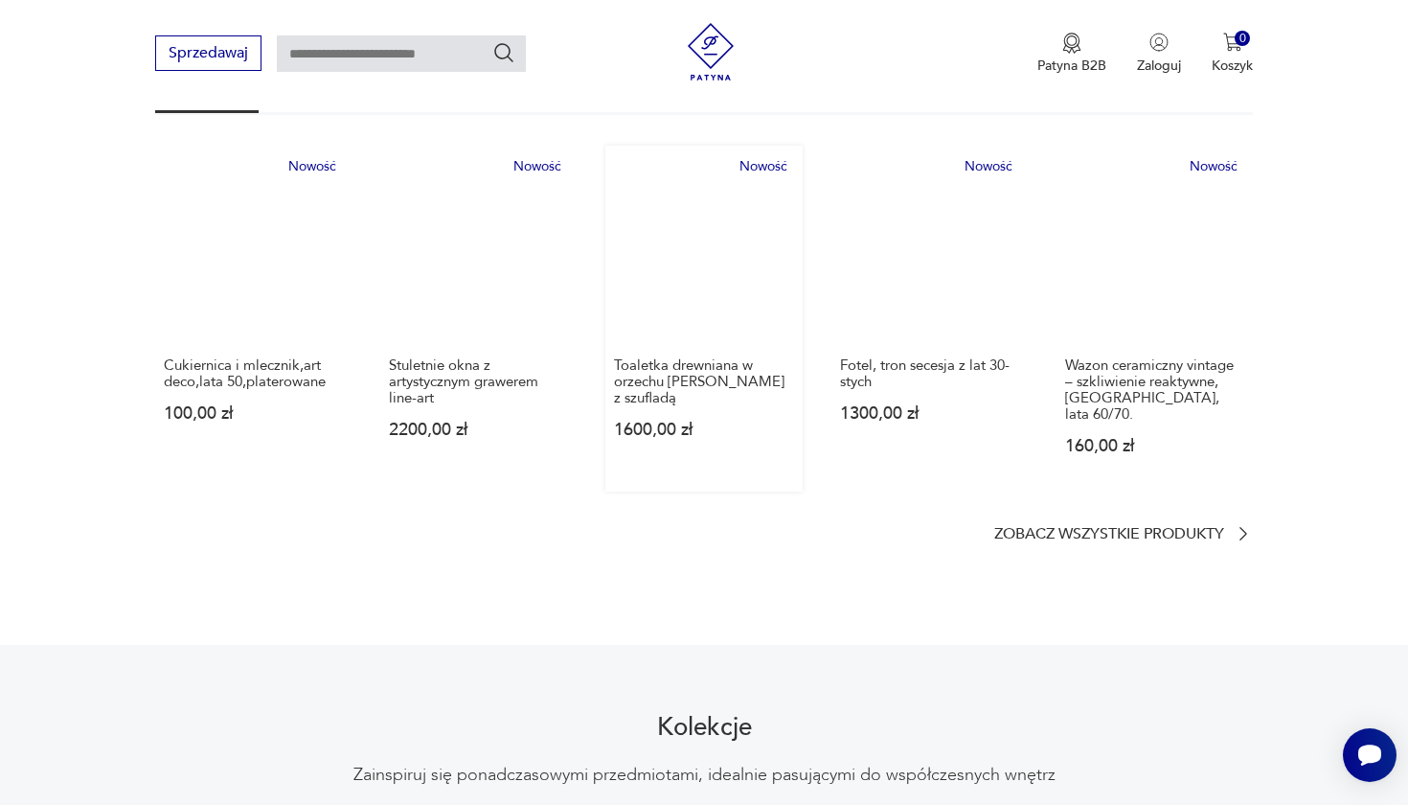
scroll to position [1136, 0]
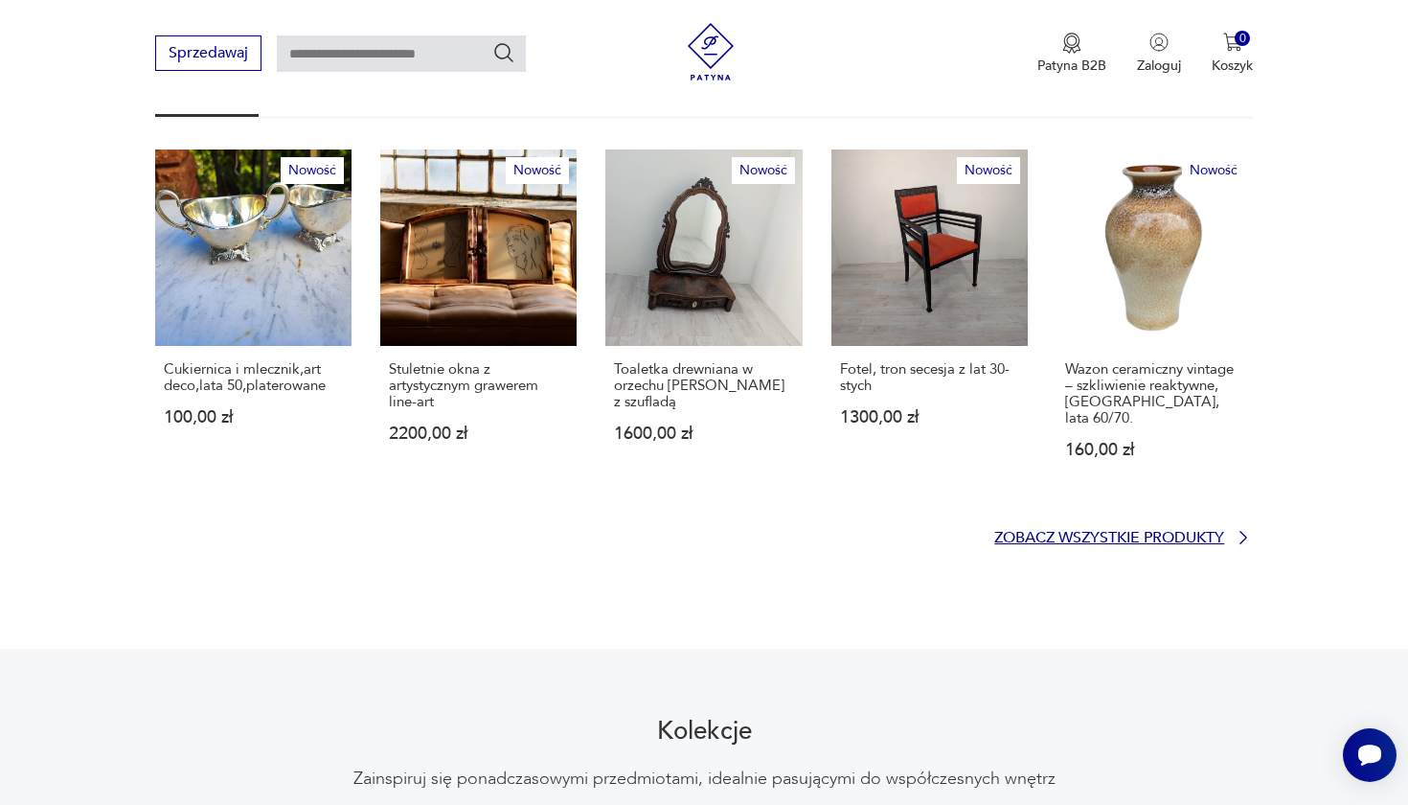
click at [1141, 532] on p "Zobacz wszystkie produkty" at bounding box center [1109, 538] width 230 height 12
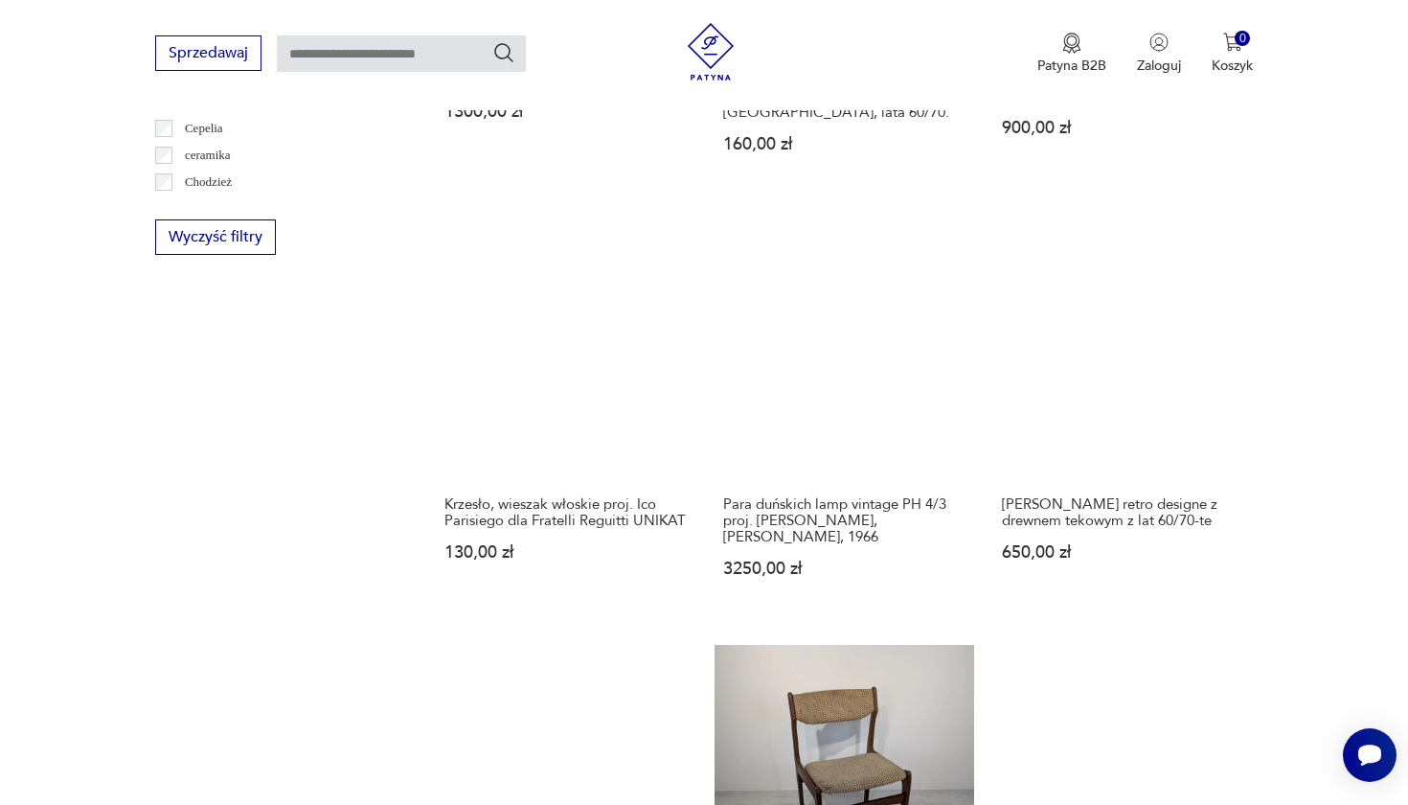
scroll to position [1592, 0]
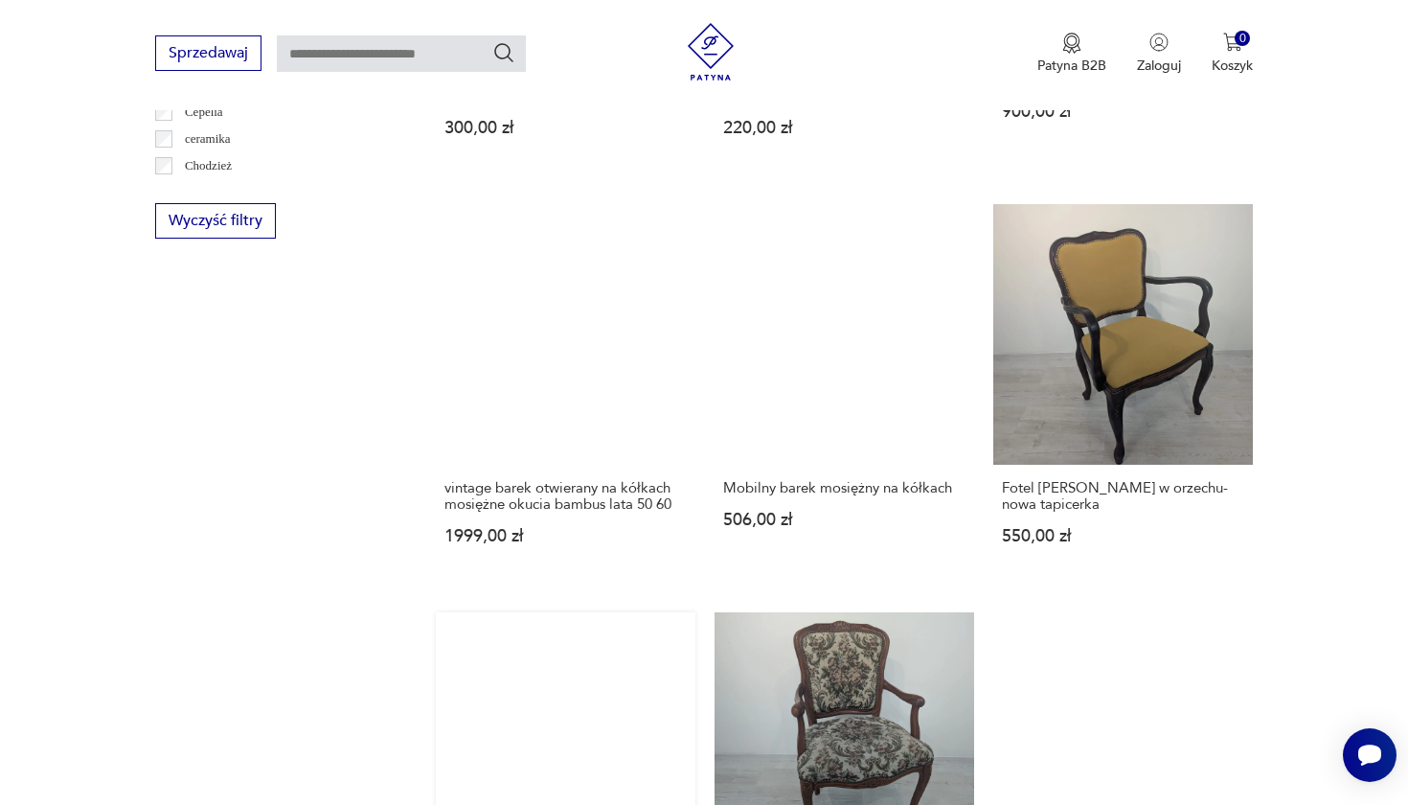
scroll to position [1457, 0]
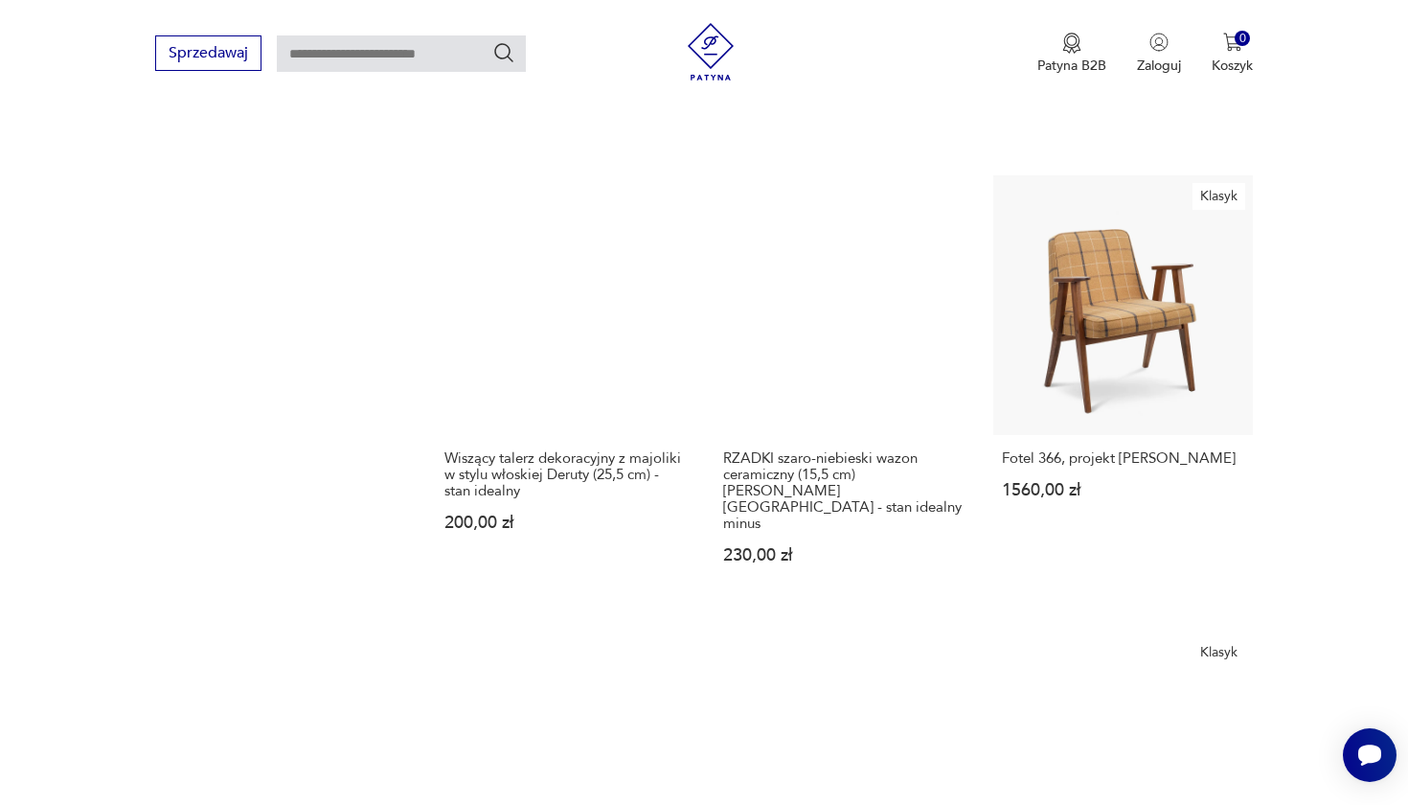
scroll to position [1669, 0]
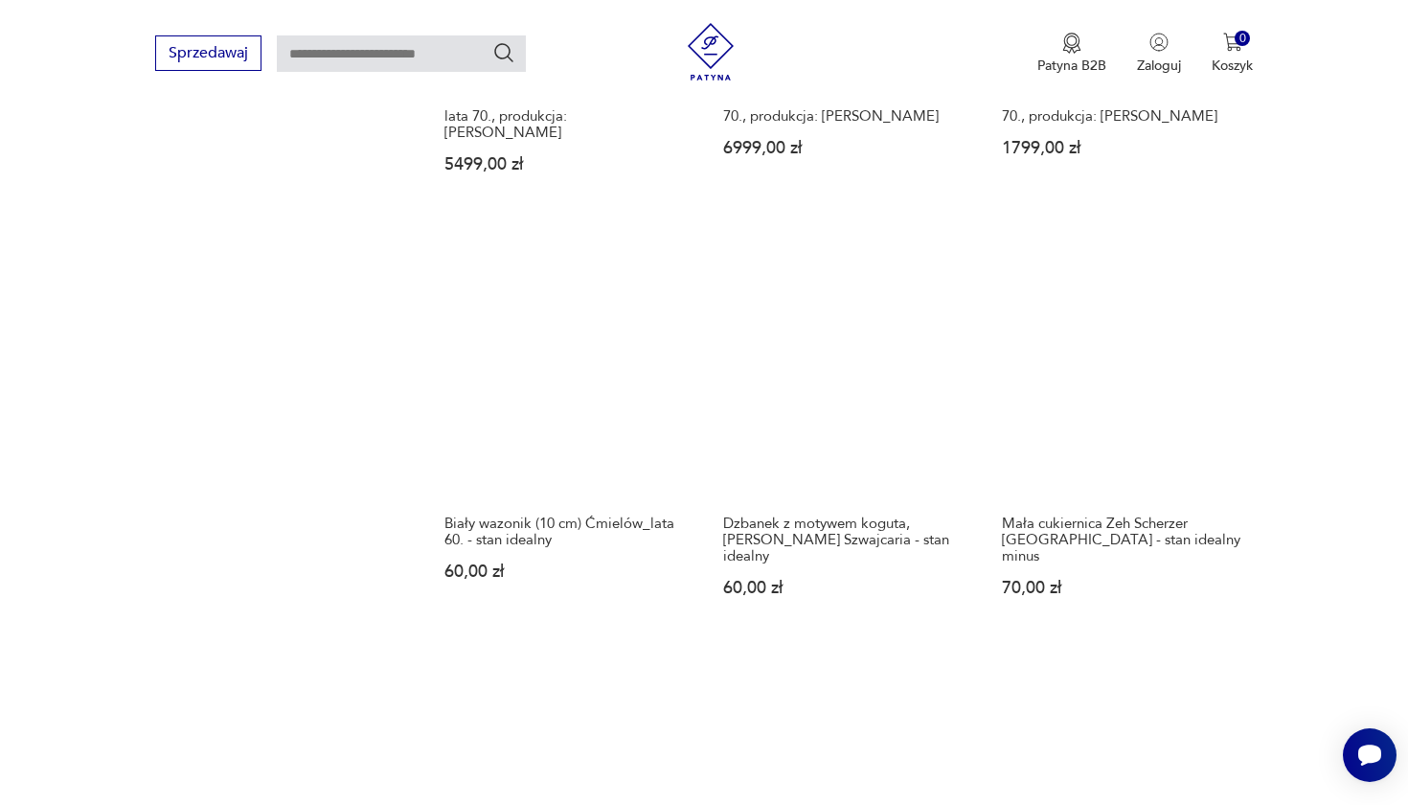
scroll to position [1632, 0]
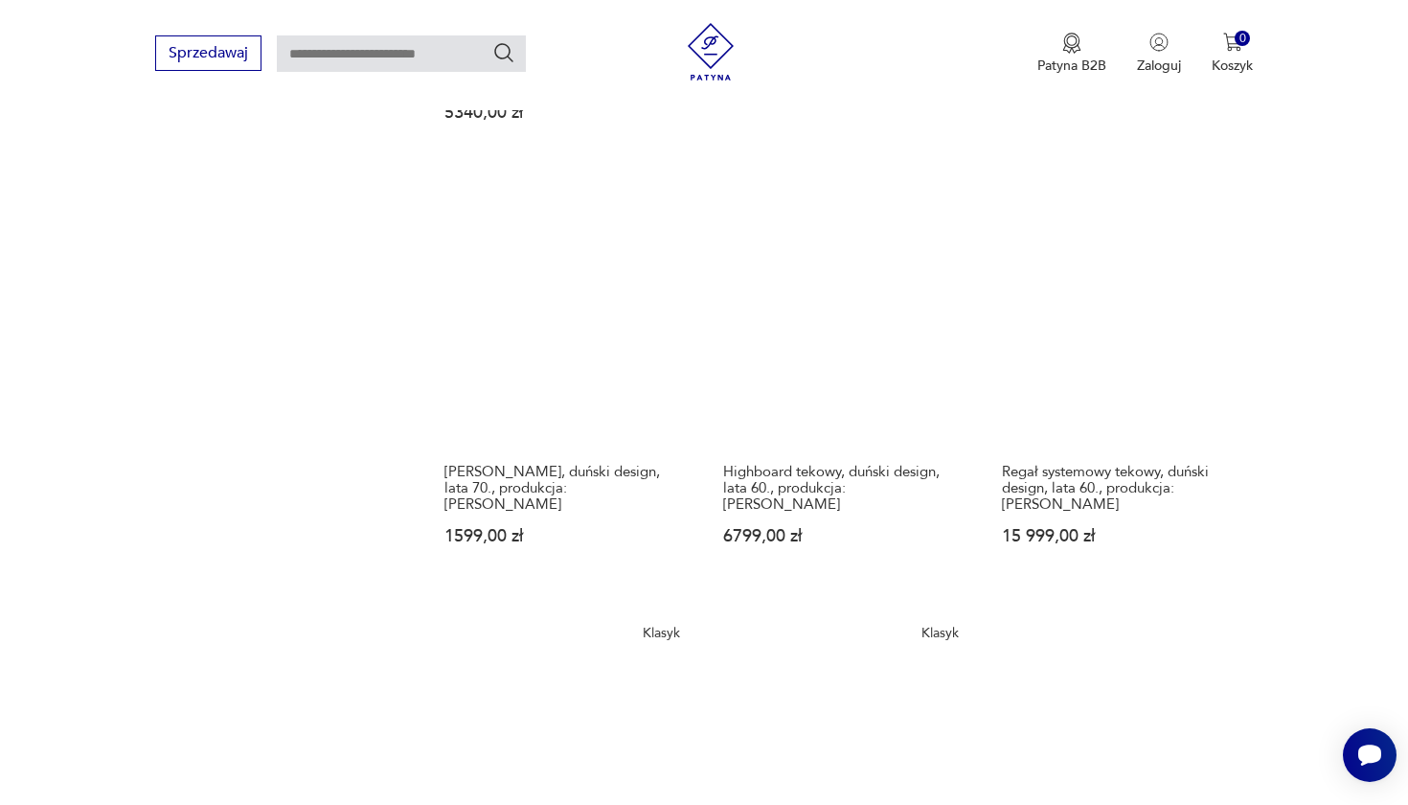
scroll to position [1769, 0]
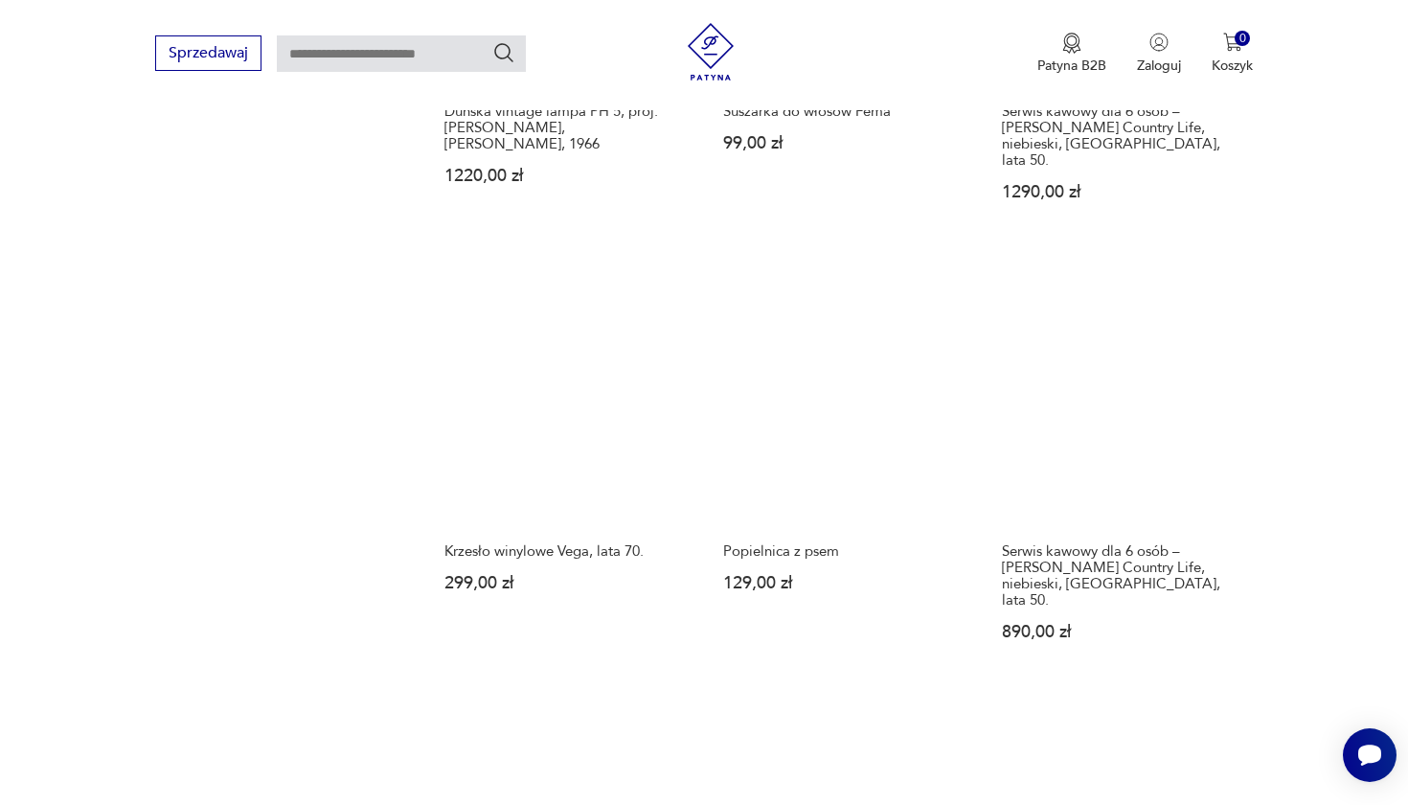
scroll to position [1750, 0]
